Goal: Find specific page/section: Find specific page/section

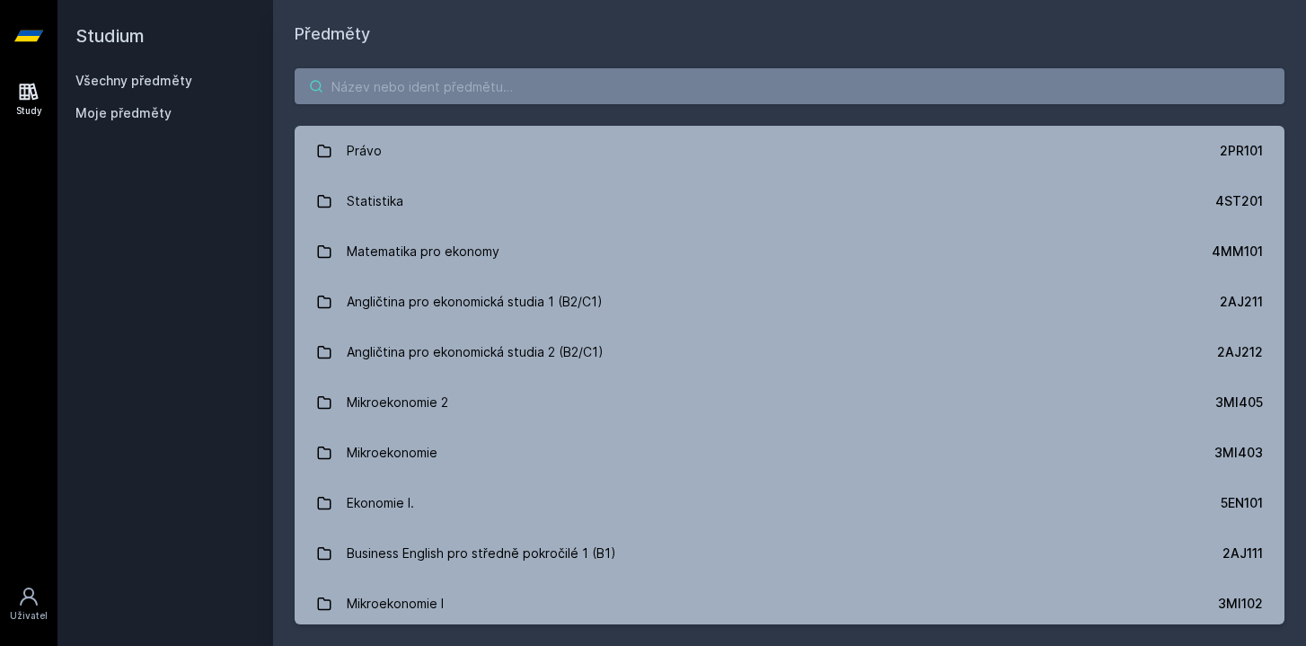
click at [574, 98] on input "search" at bounding box center [790, 86] width 990 height 36
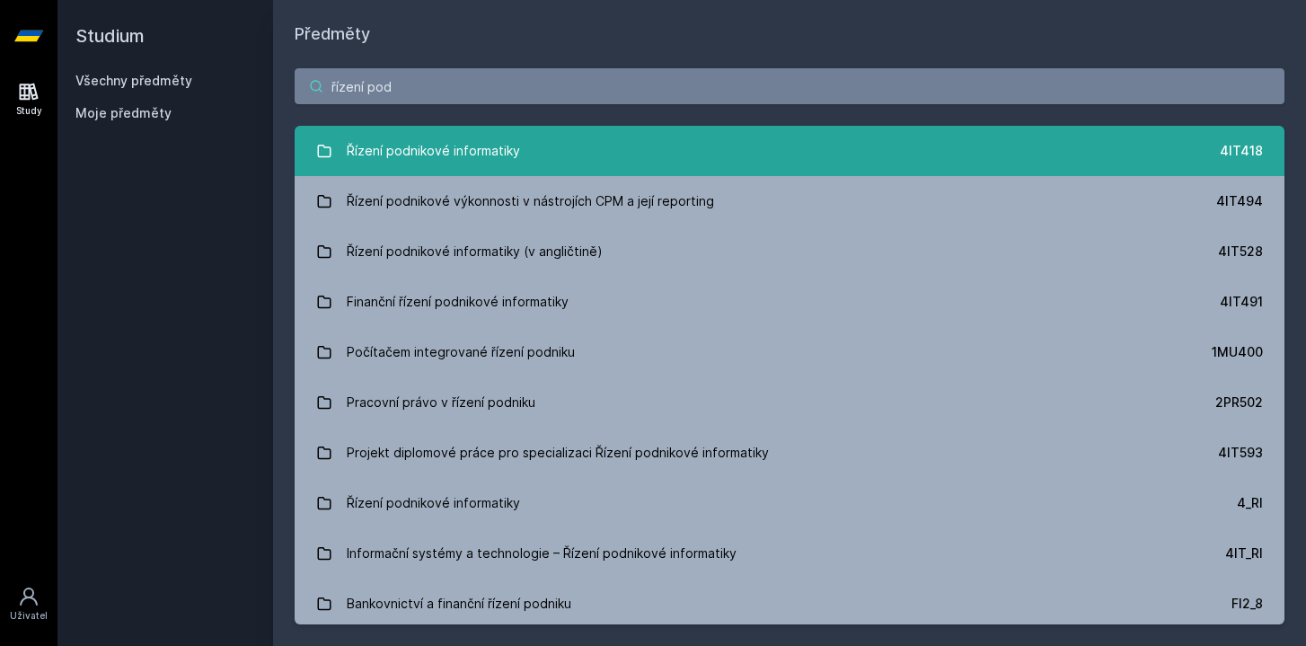
type input "řízení pod"
click at [529, 150] on link "Řízení podnikové informatiky 4IT418" at bounding box center [790, 151] width 990 height 50
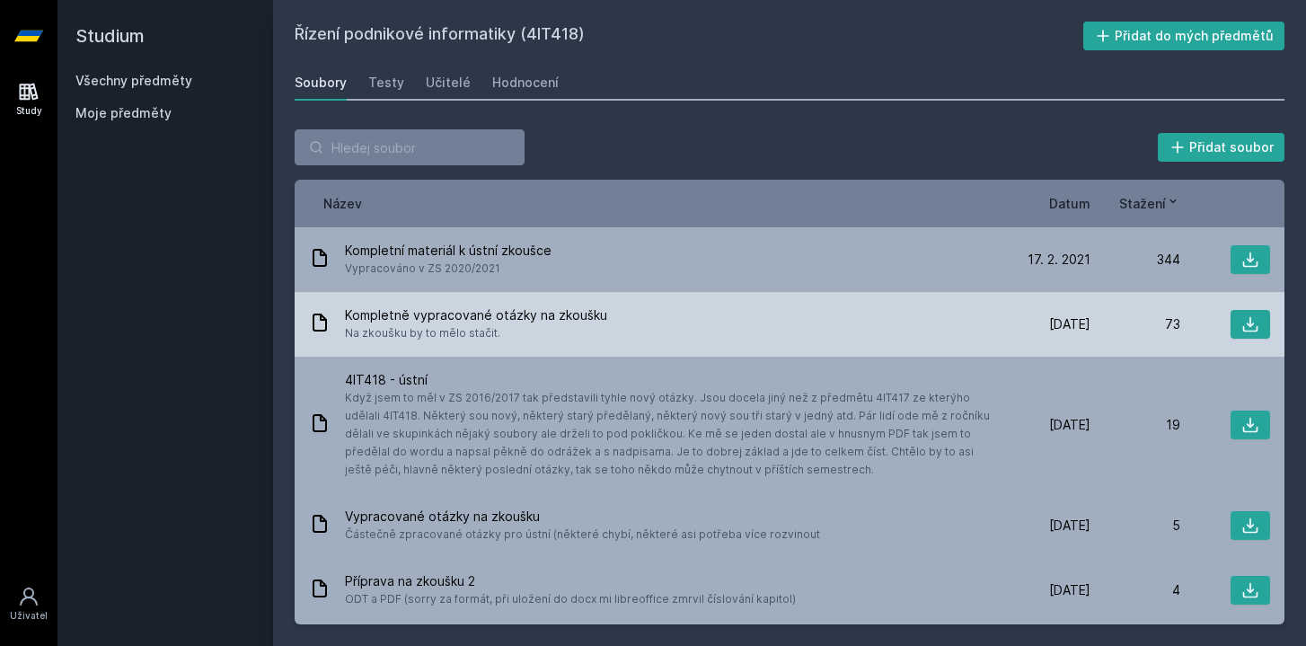
scroll to position [63, 0]
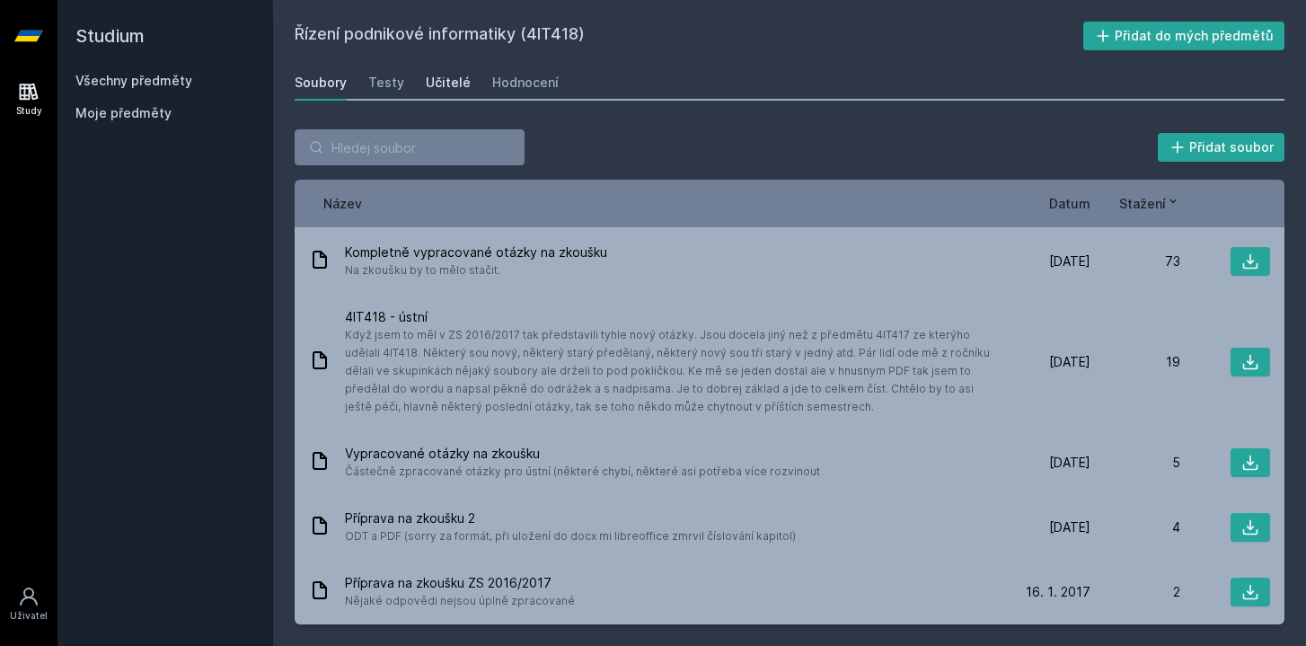
click at [441, 84] on div "Učitelé" at bounding box center [448, 83] width 45 height 18
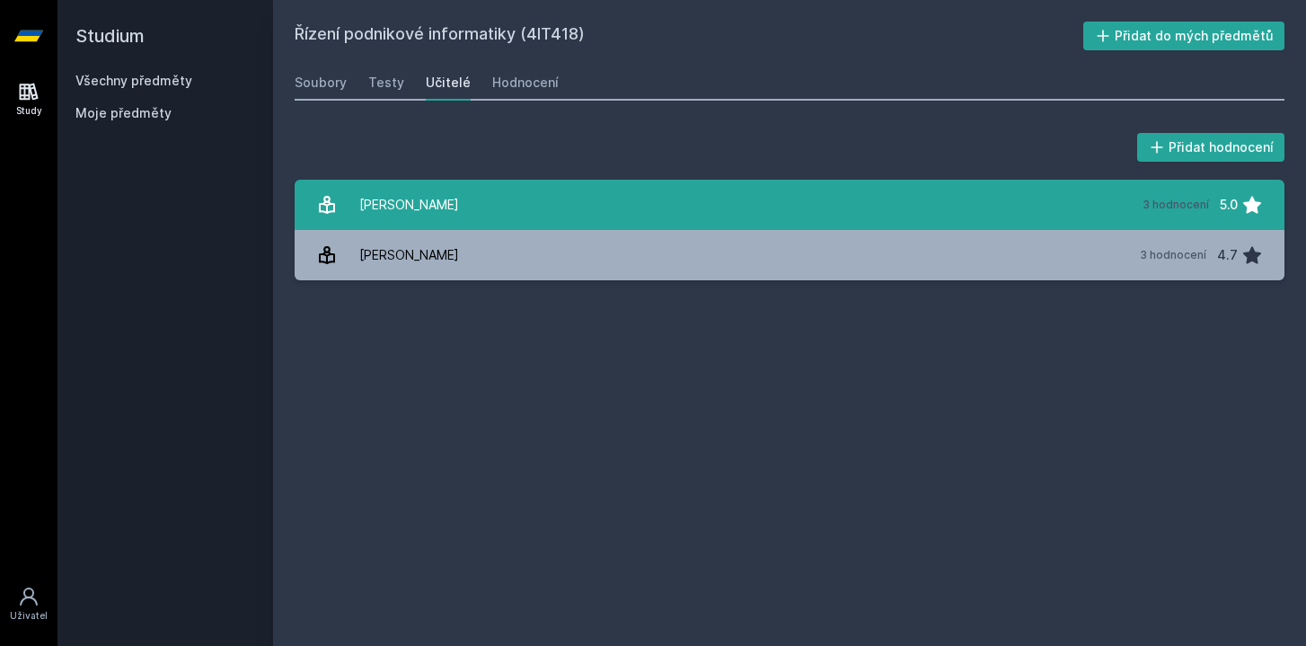
click at [452, 200] on div "[PERSON_NAME]" at bounding box center [409, 205] width 100 height 36
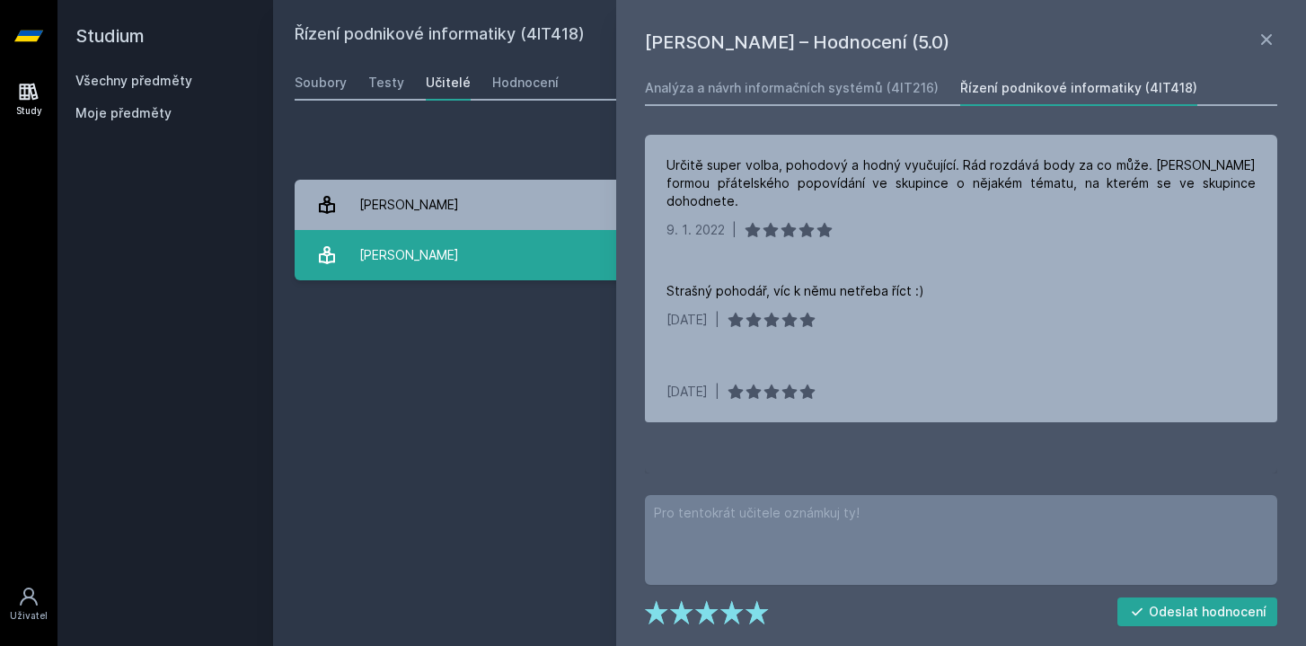
click at [434, 254] on div "[PERSON_NAME]" at bounding box center [409, 255] width 100 height 36
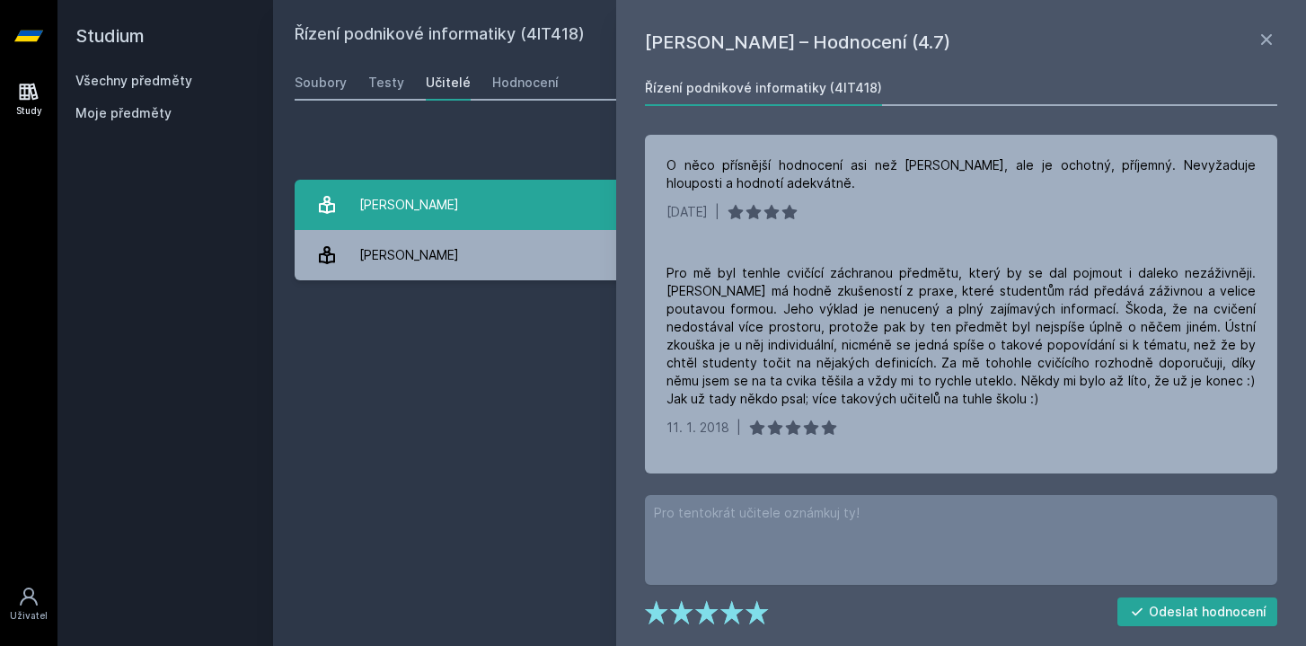
click at [427, 208] on div "[PERSON_NAME]" at bounding box center [409, 205] width 100 height 36
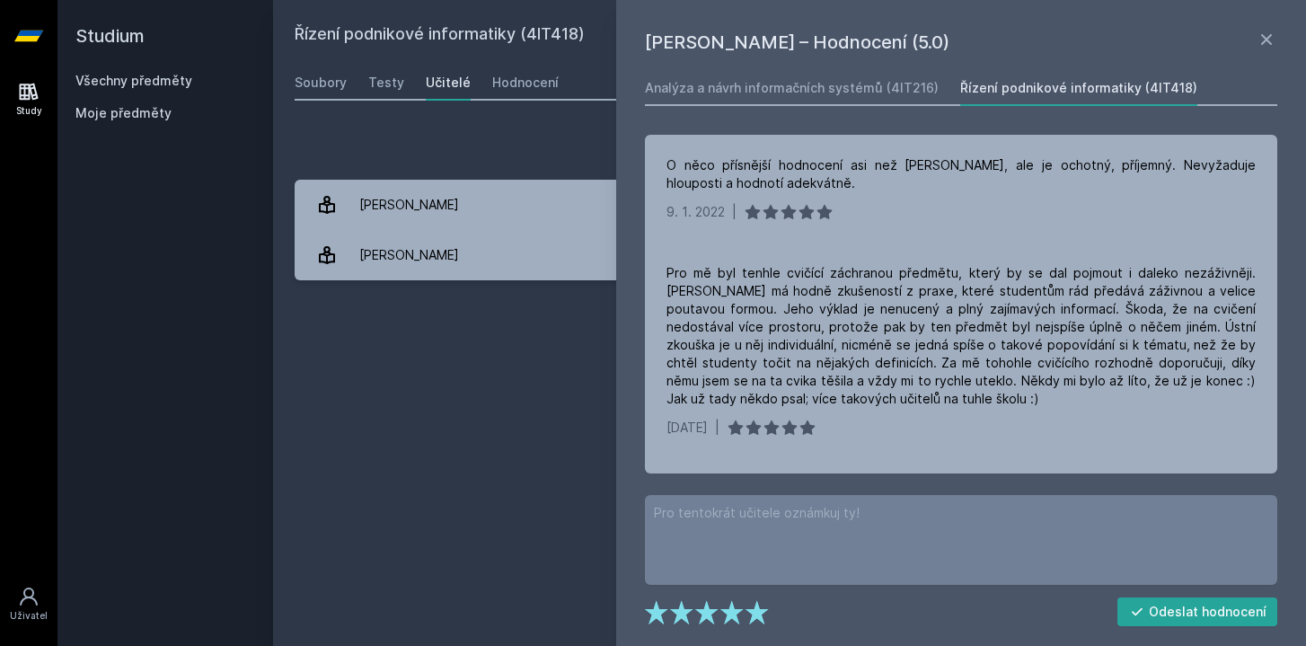
click at [481, 112] on div "Přidat hodnocení [PERSON_NAME] – Hodnocení (5.0) Analýza a návrh informačních s…" at bounding box center [789, 205] width 1033 height 194
